Goal: Task Accomplishment & Management: Manage account settings

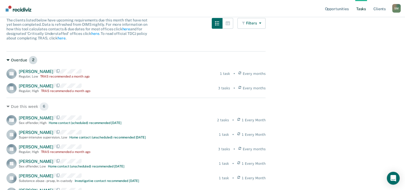
scroll to position [80, 0]
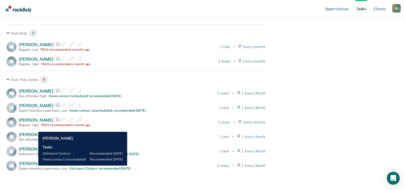
click at [34, 165] on span "[PERSON_NAME]" at bounding box center [36, 163] width 35 height 5
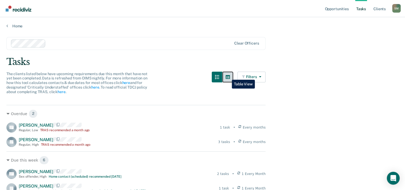
click at [228, 75] on button "button" at bounding box center [227, 76] width 11 height 11
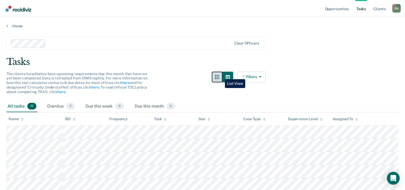
click at [219, 75] on icon "button" at bounding box center [217, 77] width 4 height 4
